Goal: Find specific page/section: Find specific page/section

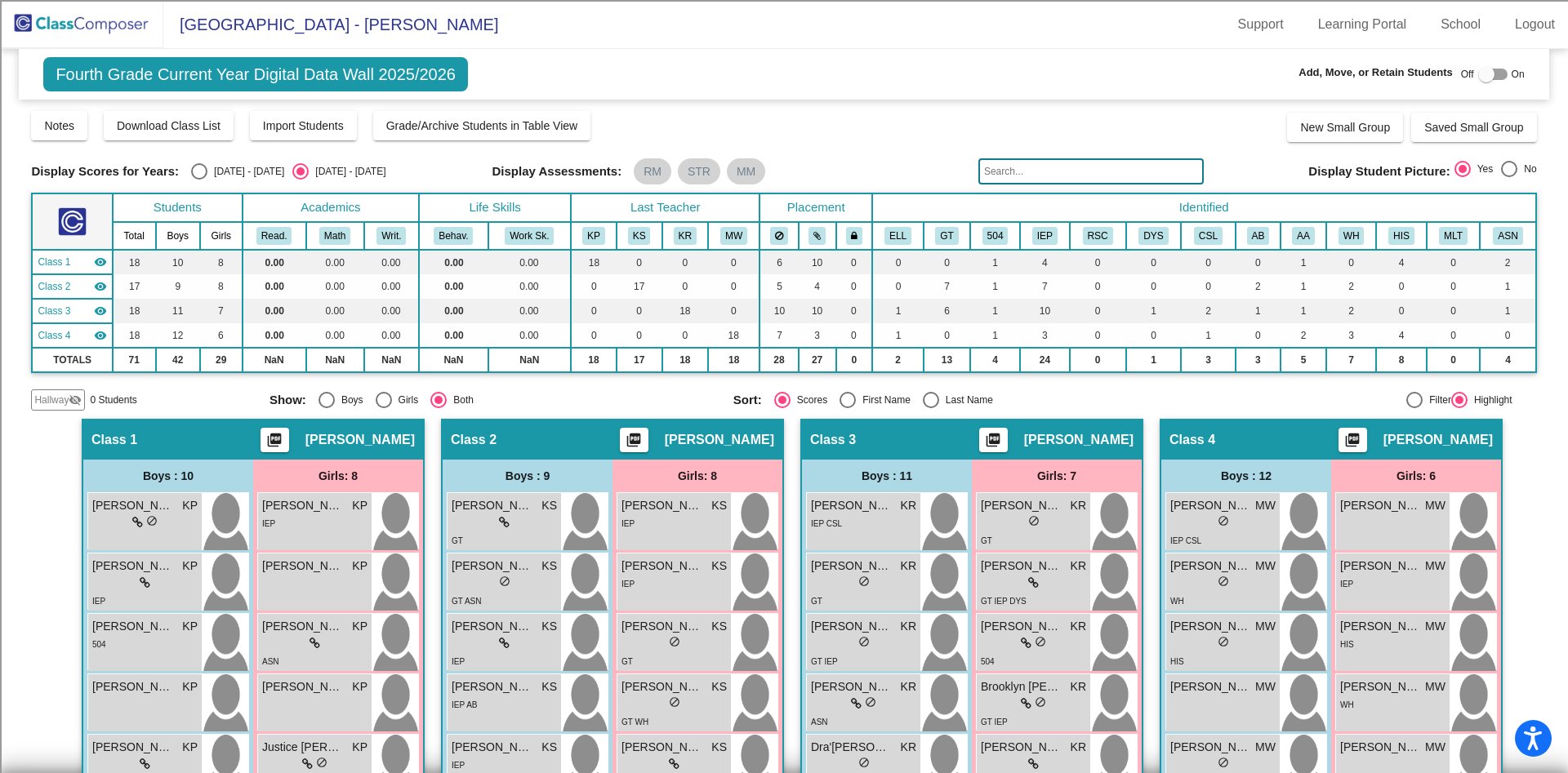
click at [89, 16] on img at bounding box center [81, 24] width 163 height 48
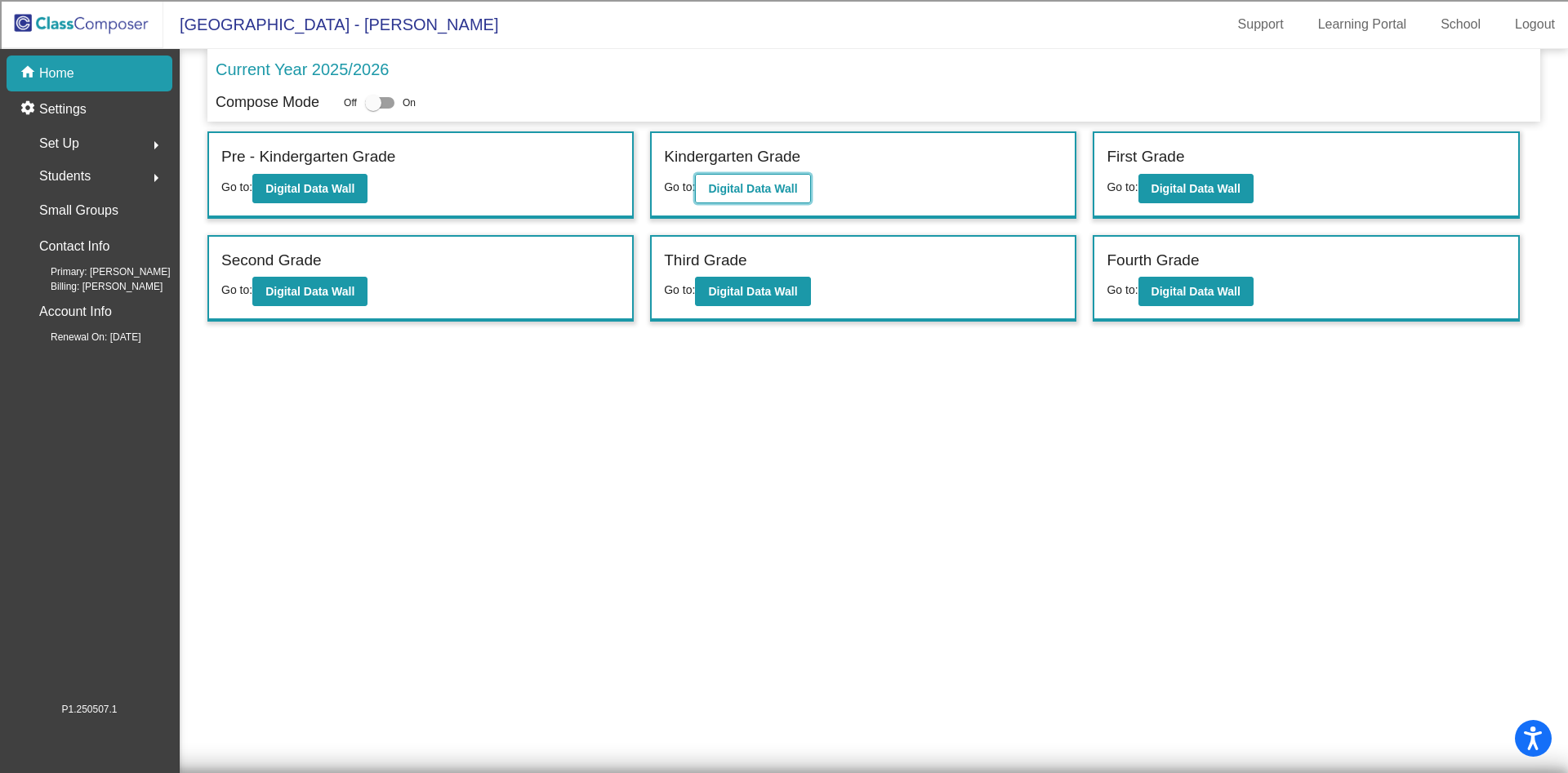
click at [778, 188] on b "Digital Data Wall" at bounding box center [752, 188] width 89 height 13
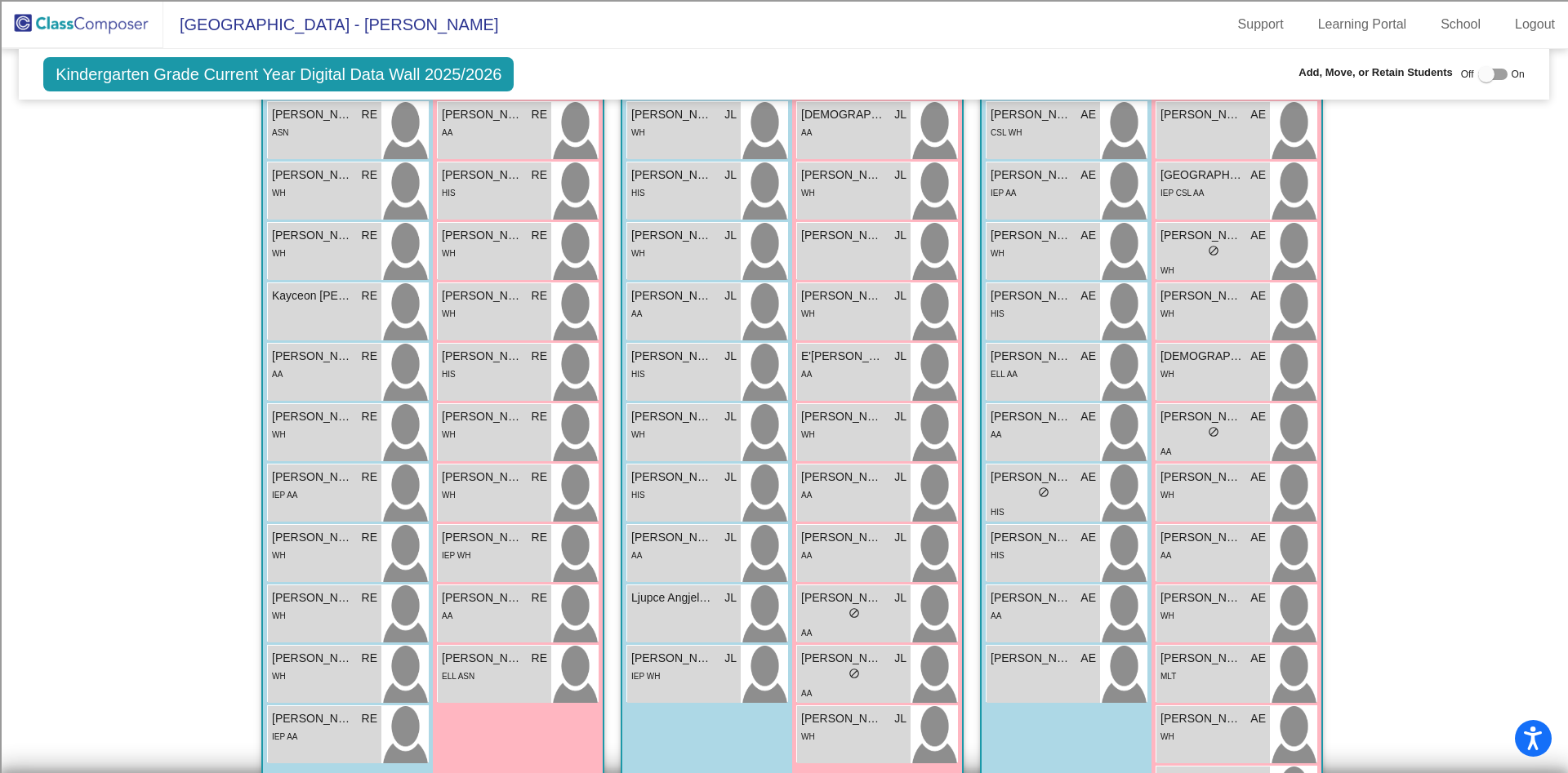
scroll to position [446, 0]
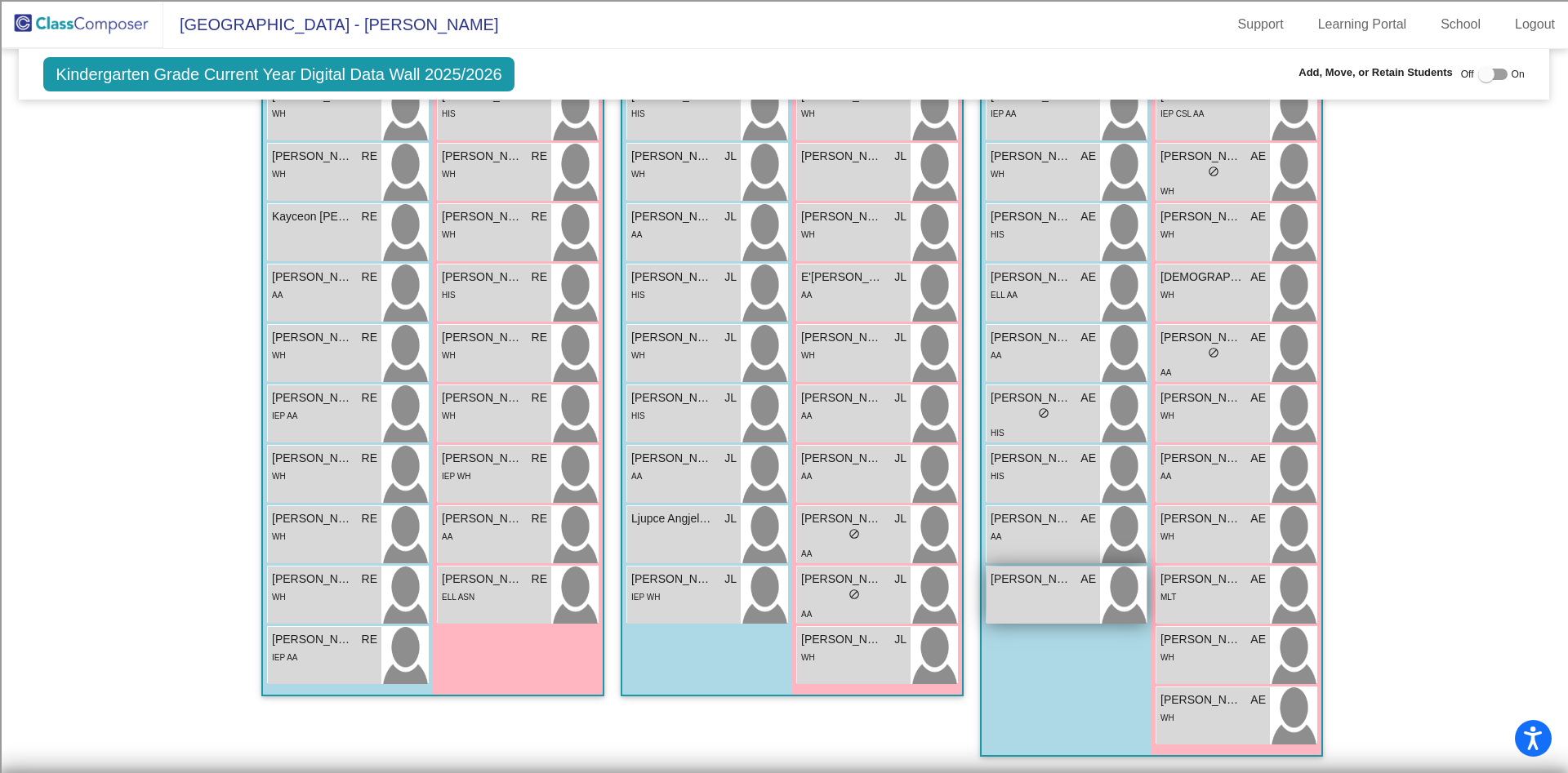
click at [1053, 597] on div "[PERSON_NAME] lock do_not_disturb_alt" at bounding box center [1043, 595] width 113 height 57
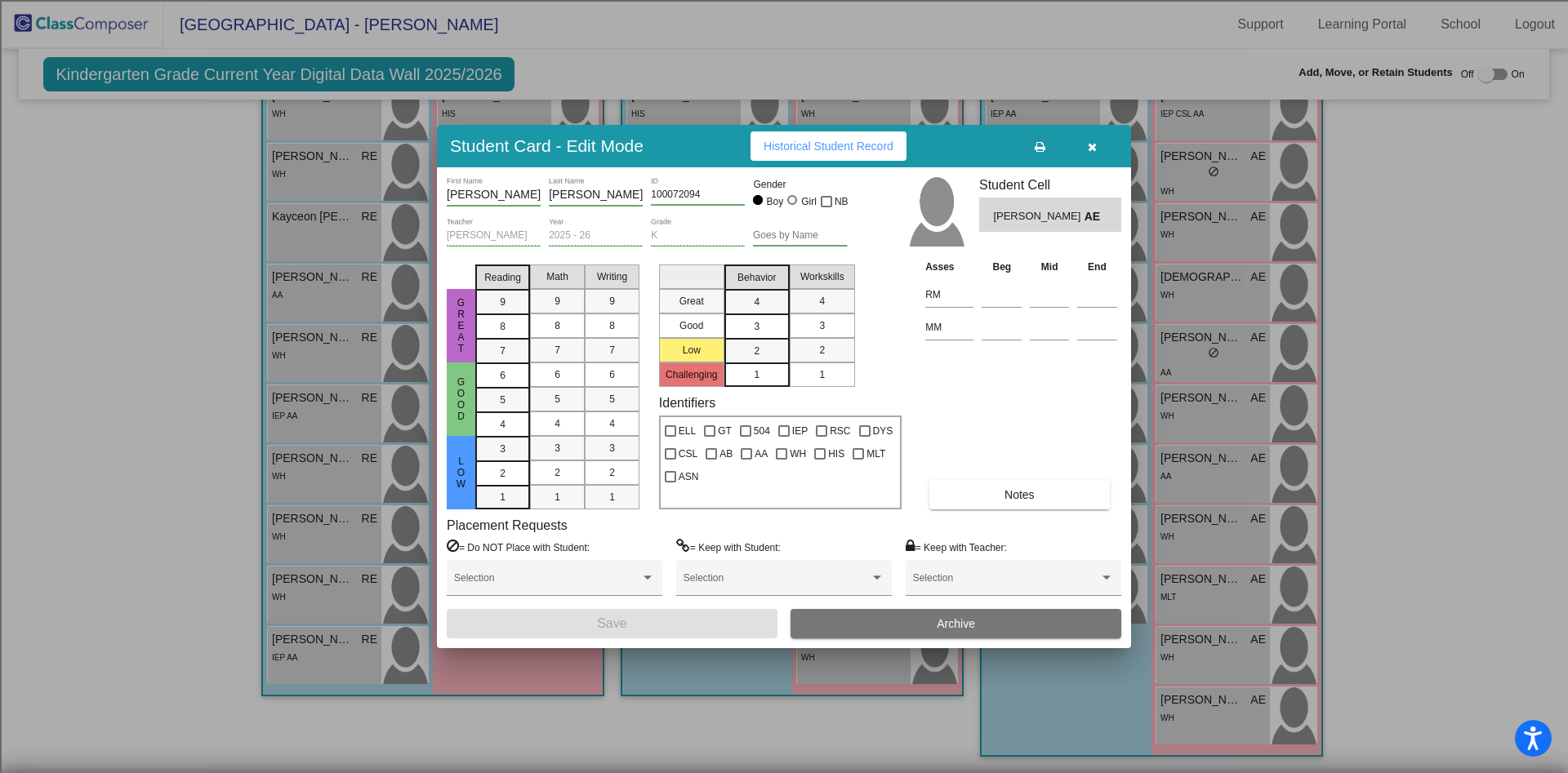
click at [1095, 146] on icon "button" at bounding box center [1092, 146] width 9 height 11
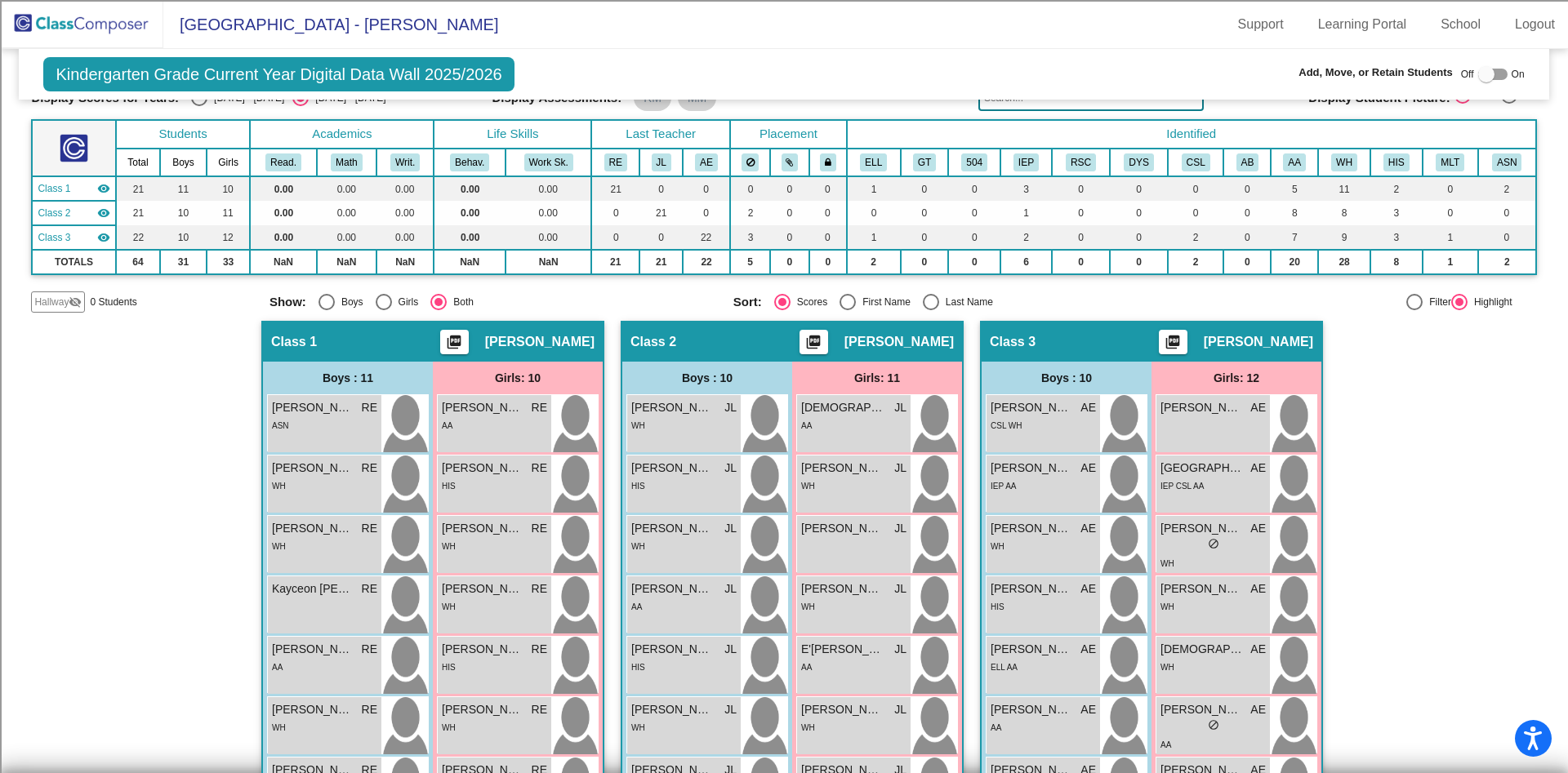
scroll to position [79, 0]
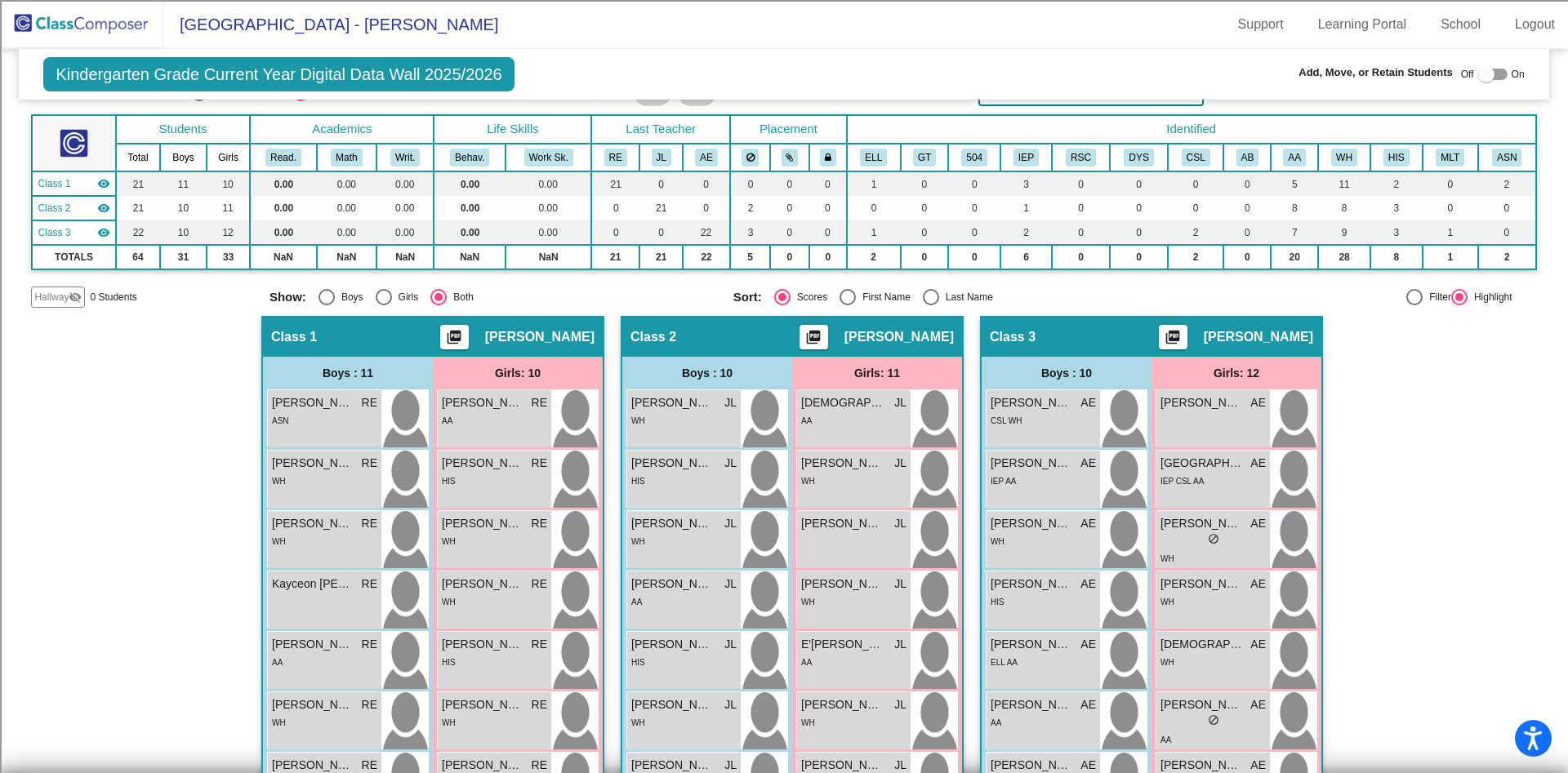
click at [46, 300] on span "Hallway" at bounding box center [52, 297] width 35 height 15
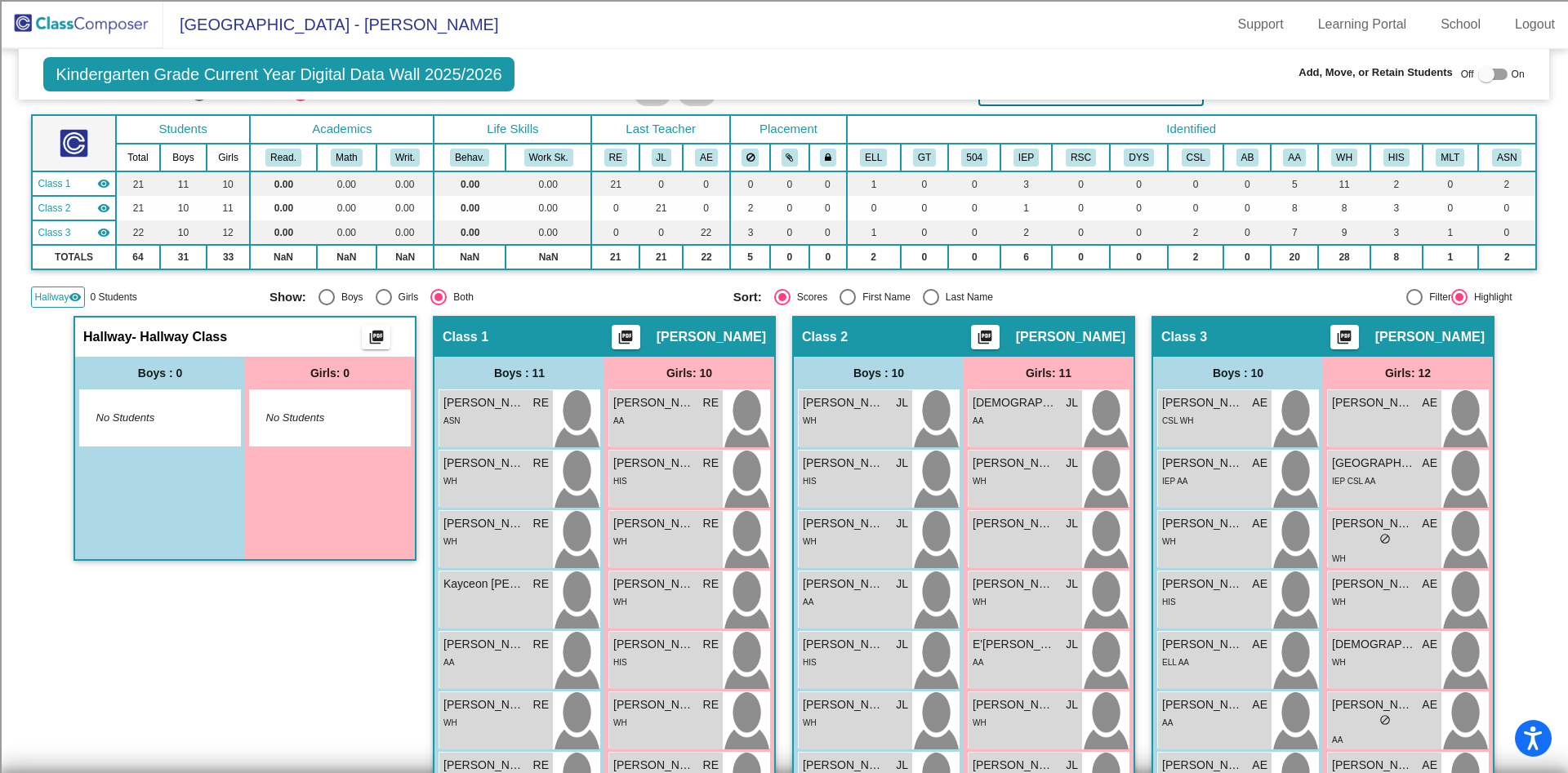
click at [46, 300] on span "Hallway" at bounding box center [52, 297] width 35 height 15
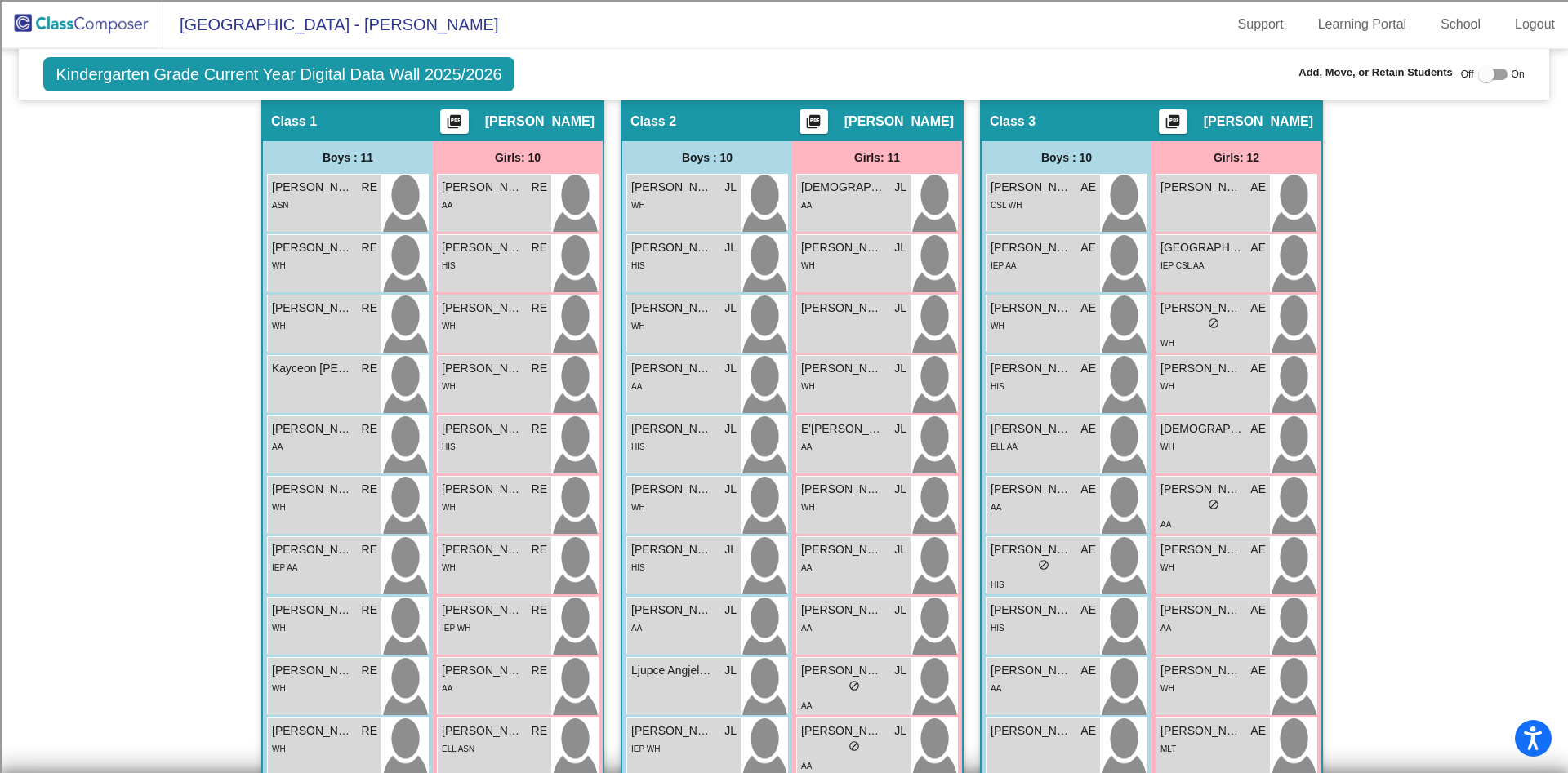
scroll to position [330, 0]
